Goal: Find specific fact: Find specific fact

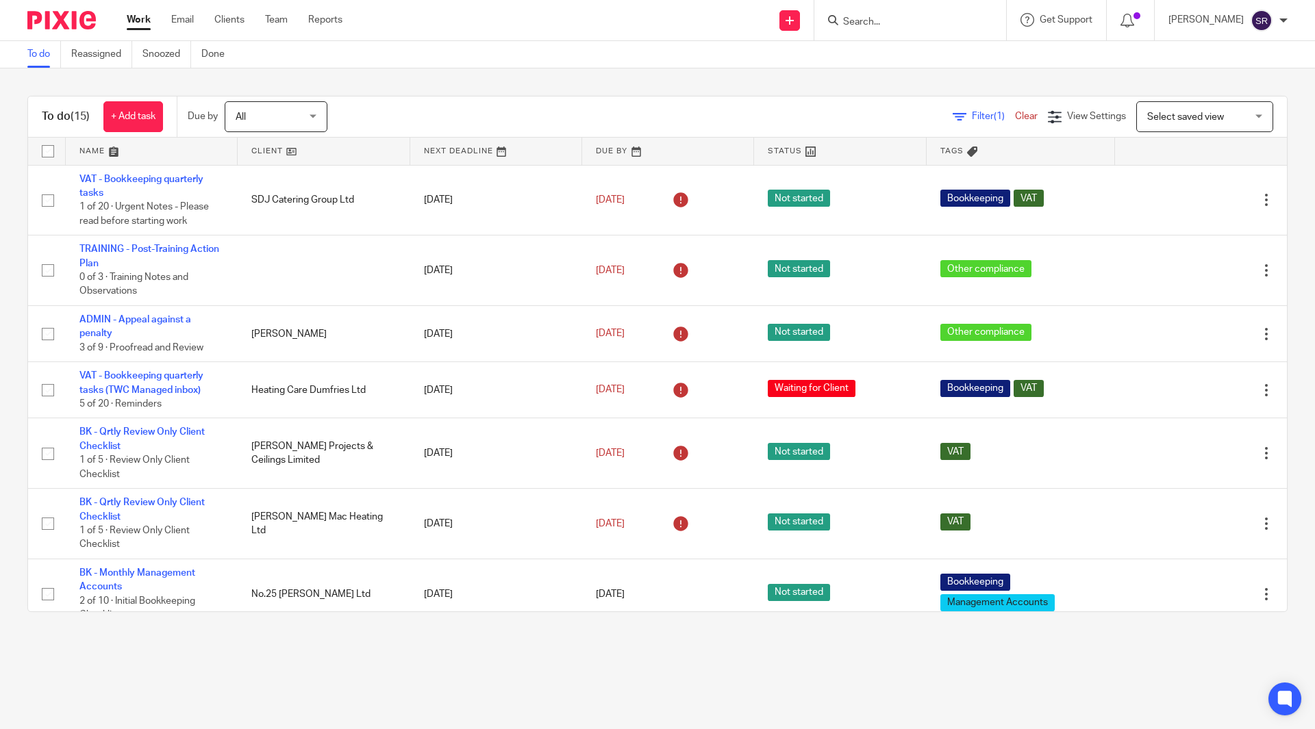
click at [892, 23] on input "Search" at bounding box center [903, 22] width 123 height 12
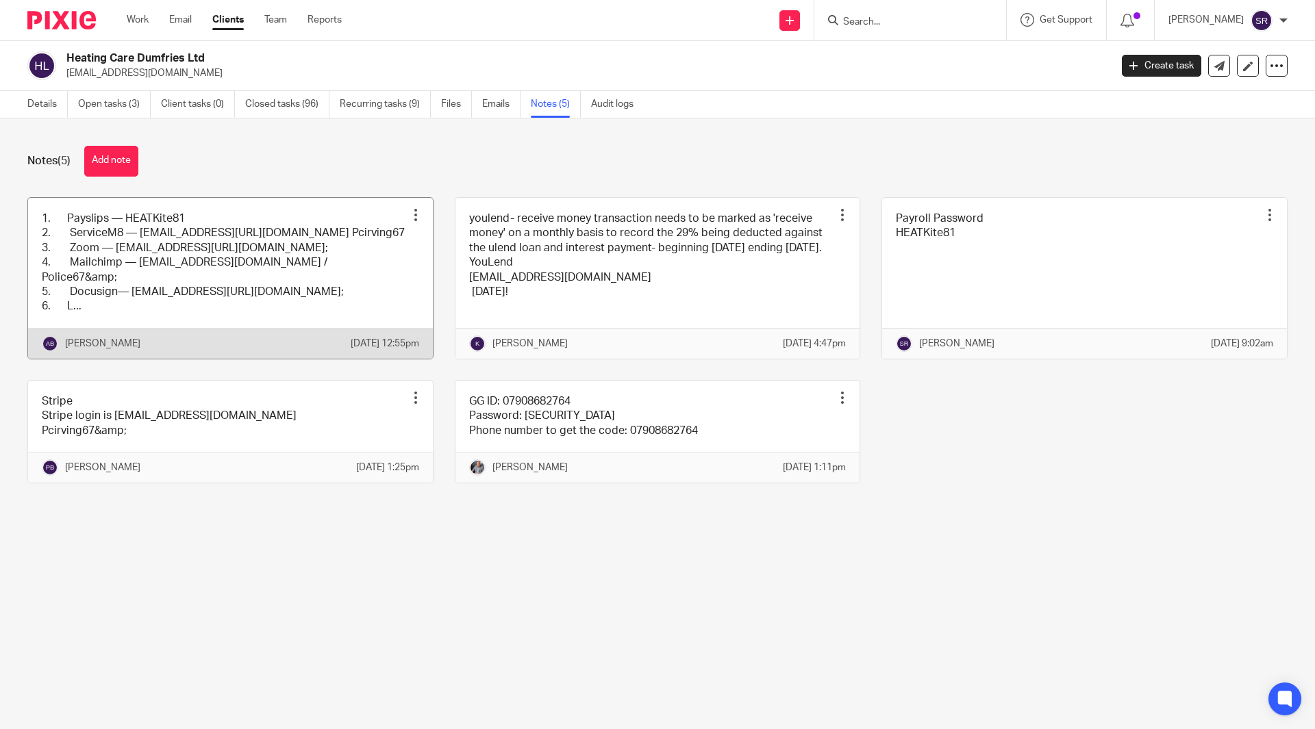
click at [275, 279] on link at bounding box center [230, 278] width 405 height 161
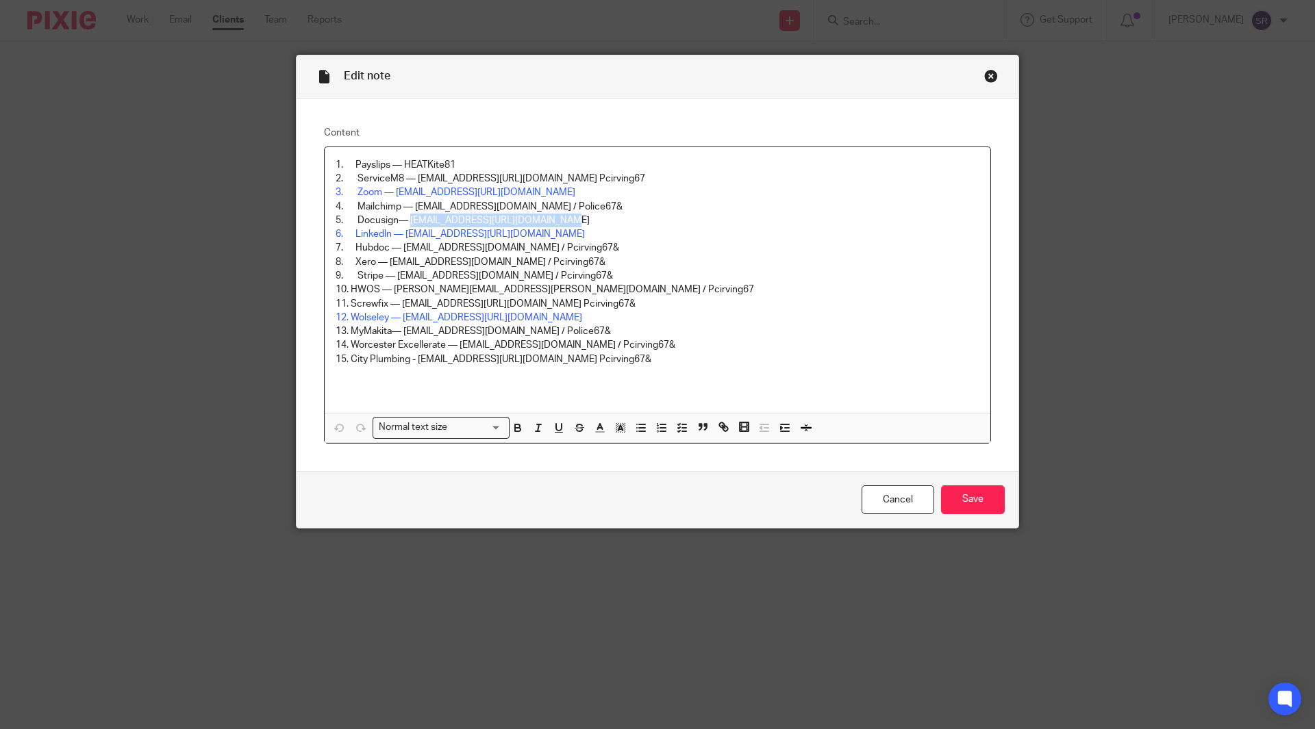
drag, startPoint x: 406, startPoint y: 217, endPoint x: 555, endPoint y: 215, distance: 148.6
click at [555, 215] on p "5. Docusign— admin@heatingcaredumfries.co.uk/Pcirving67&" at bounding box center [658, 221] width 644 height 14
copy p "admin@heatingcaredumfries.co.uk"
drag, startPoint x: 617, startPoint y: 218, endPoint x: 562, endPoint y: 216, distance: 55.5
click at [562, 216] on p "5. Docusign— admin@heatingcaredumfries.co.uk/Pcirving67&" at bounding box center [658, 221] width 644 height 14
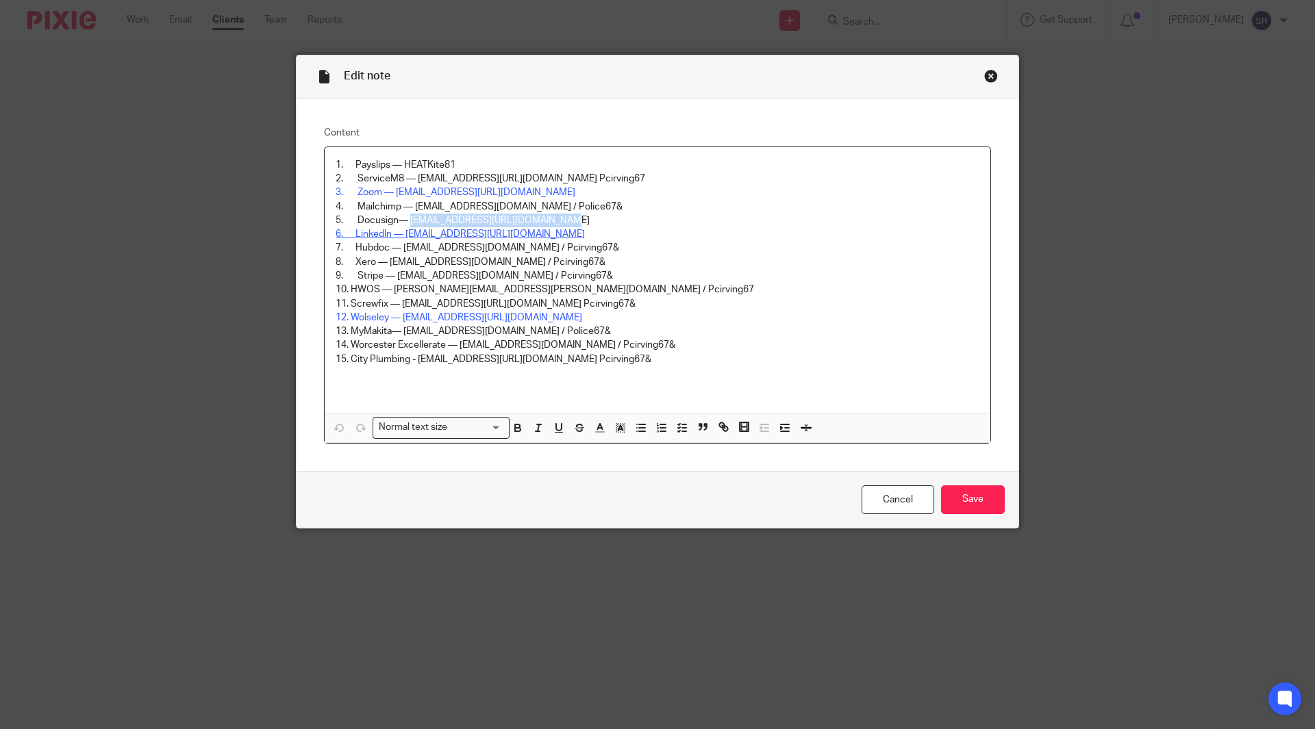
copy p "Pcirving67&"
drag, startPoint x: 525, startPoint y: 205, endPoint x: 412, endPoint y: 205, distance: 112.3
click at [412, 205] on p "4. Mailchimp — heatingcare@outlook.com / Police67&" at bounding box center [658, 207] width 644 height 14
copy p "[EMAIL_ADDRESS][DOMAIN_NAME]"
drag, startPoint x: 614, startPoint y: 221, endPoint x: 562, endPoint y: 221, distance: 52.7
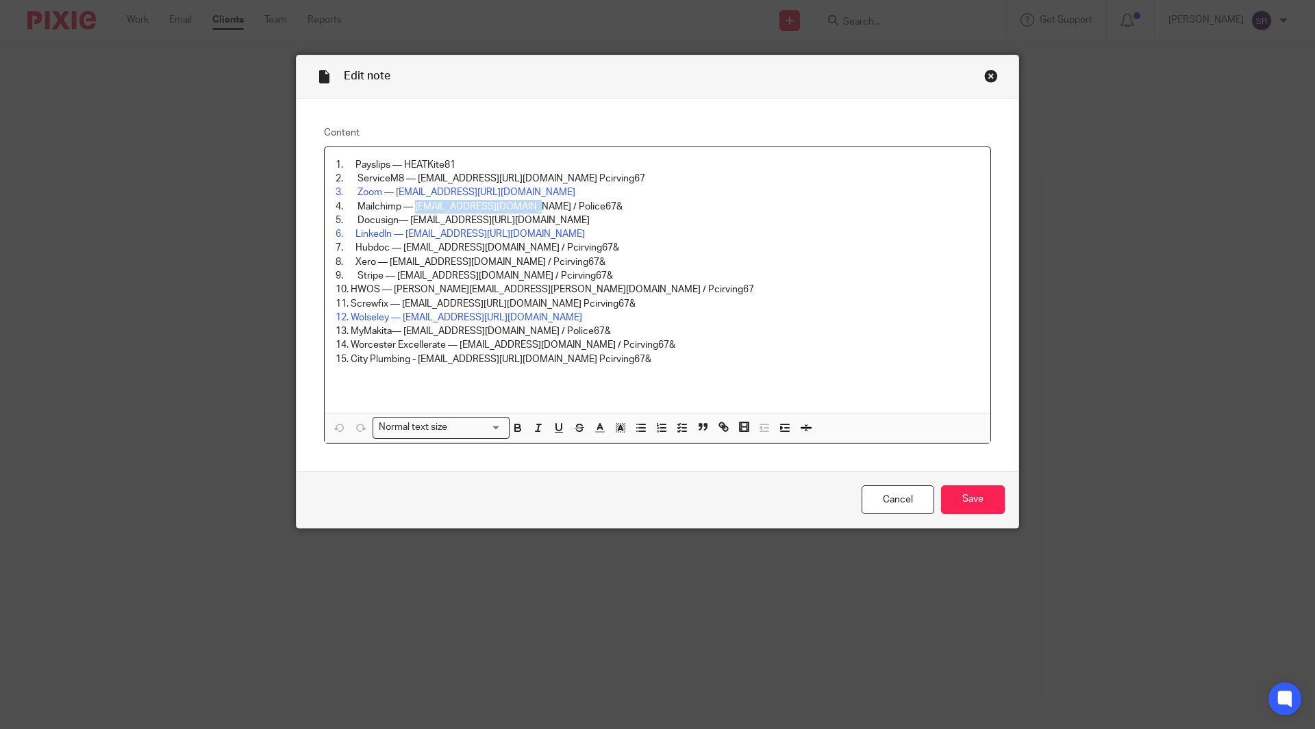
click at [562, 221] on p "5. Docusign— admin@heatingcaredumfries.co.uk/Pcirving67&" at bounding box center [658, 221] width 644 height 14
copy p "Pcirving67&"
drag, startPoint x: 407, startPoint y: 220, endPoint x: 555, endPoint y: 220, distance: 147.9
click at [555, 220] on p "5. Docusign— admin@heatingcaredumfries.co.uk/Pcirving67&" at bounding box center [658, 221] width 644 height 14
copy p "admin@heatingcaredumfries.co.uk"
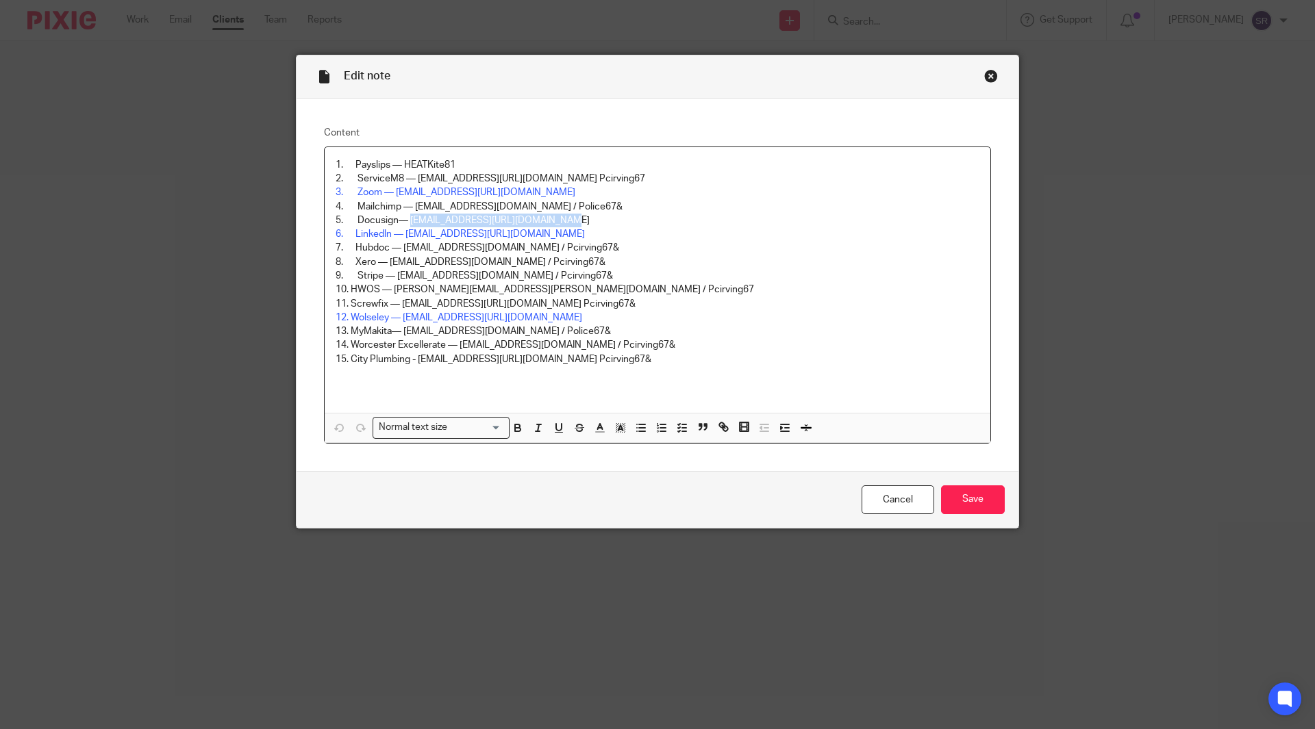
copy p "admin@heatingcaredumfries.co.uk"
drag, startPoint x: 620, startPoint y: 220, endPoint x: 558, endPoint y: 221, distance: 61.6
click at [558, 221] on p "5. Docusign— admin@heatingcaredumfries.co.uk/Pcirving67&" at bounding box center [658, 221] width 644 height 14
copy p "Pcirving67&"
